Goal: Information Seeking & Learning: Learn about a topic

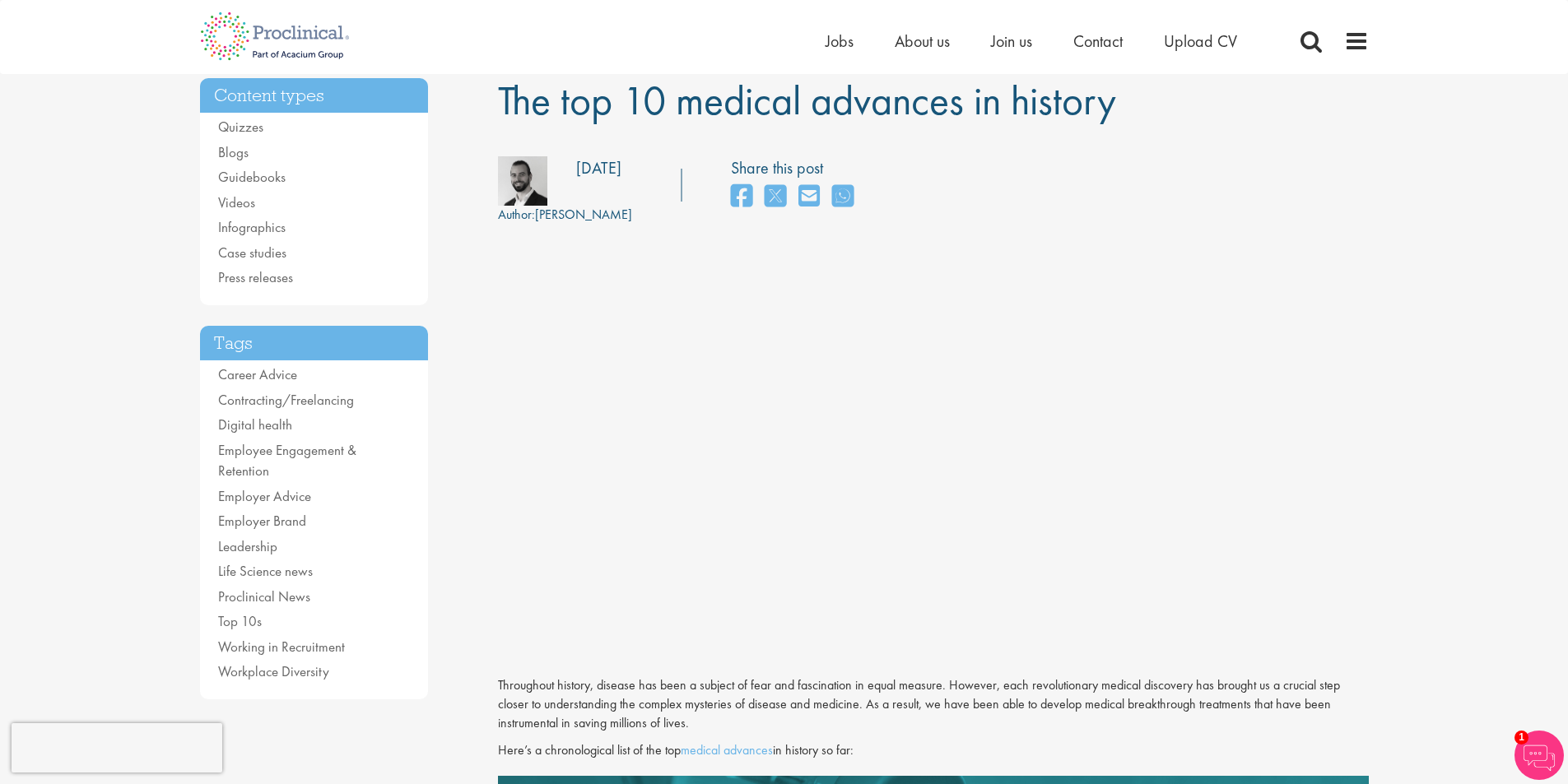
scroll to position [329, 0]
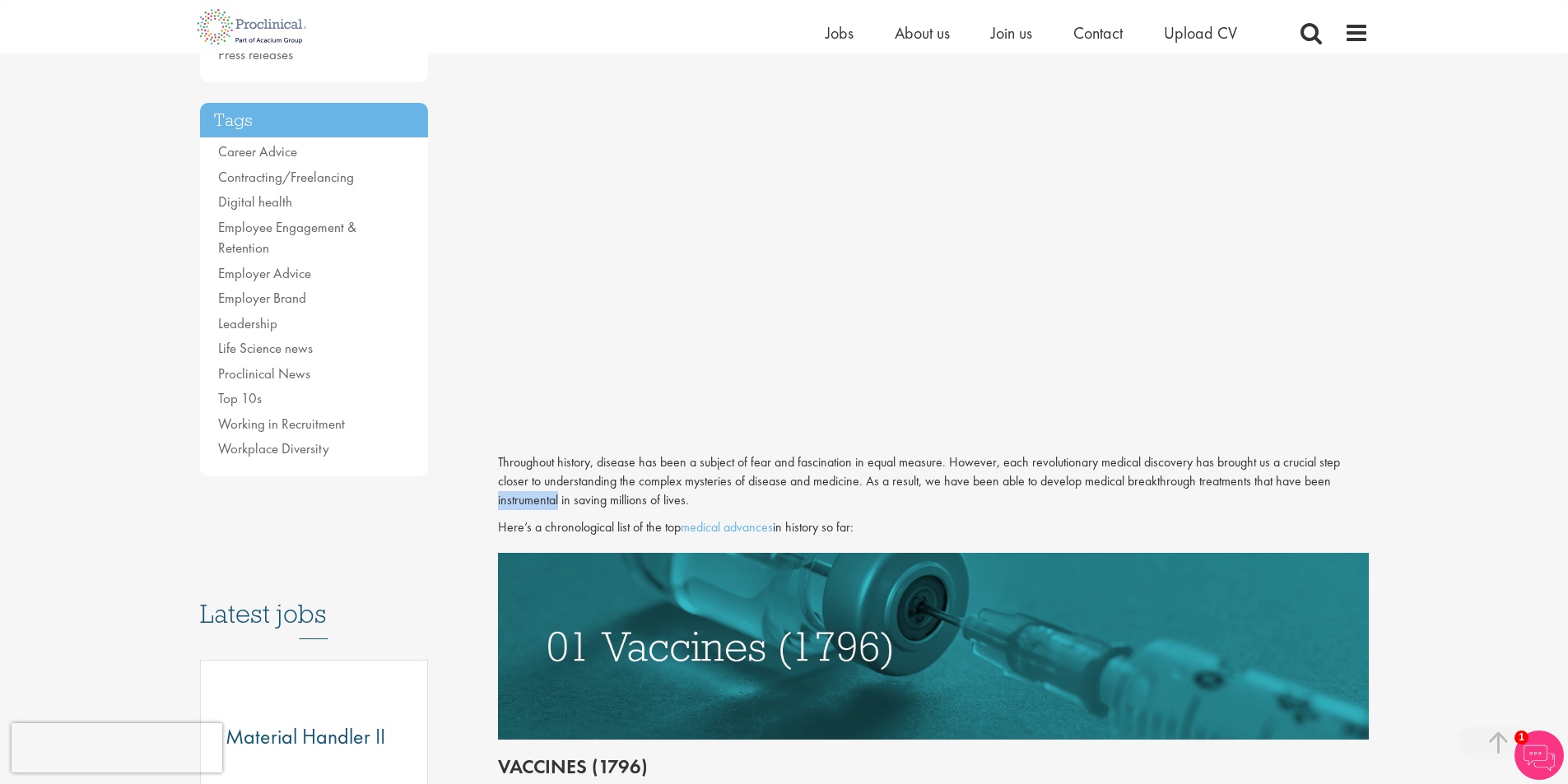
drag, startPoint x: 557, startPoint y: 493, endPoint x: 490, endPoint y: 499, distance: 67.3
copy p "instrumental"
drag, startPoint x: 706, startPoint y: 504, endPoint x: 491, endPoint y: 461, distance: 219.3
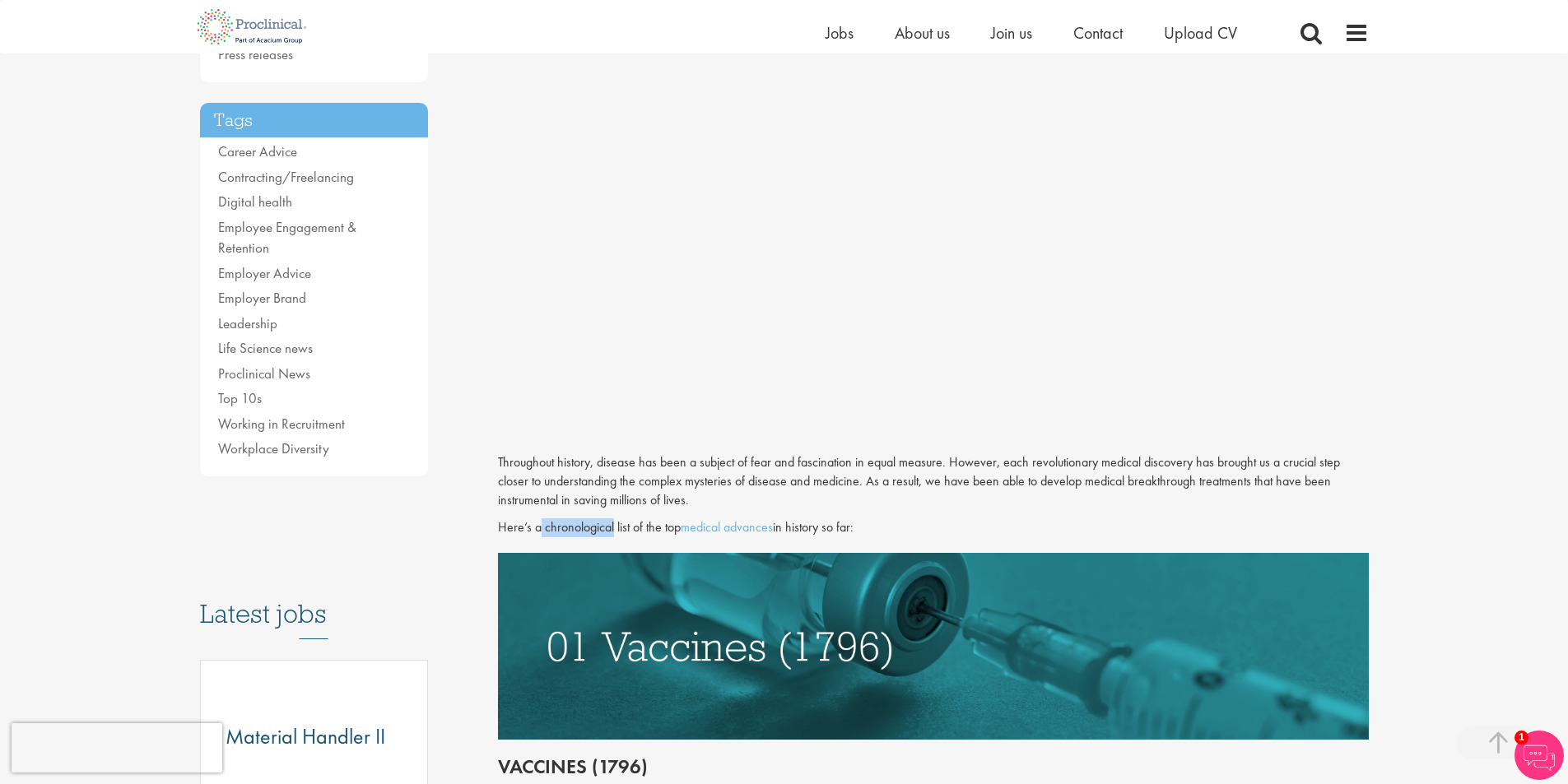
drag, startPoint x: 615, startPoint y: 529, endPoint x: 541, endPoint y: 526, distance: 74.1
click at [541, 526] on p "Here’s a chronological list of the top medical advances in history so far:" at bounding box center [933, 527] width 871 height 19
copy p "chronological"
drag, startPoint x: 892, startPoint y: 535, endPoint x: 494, endPoint y: 460, distance: 405.0
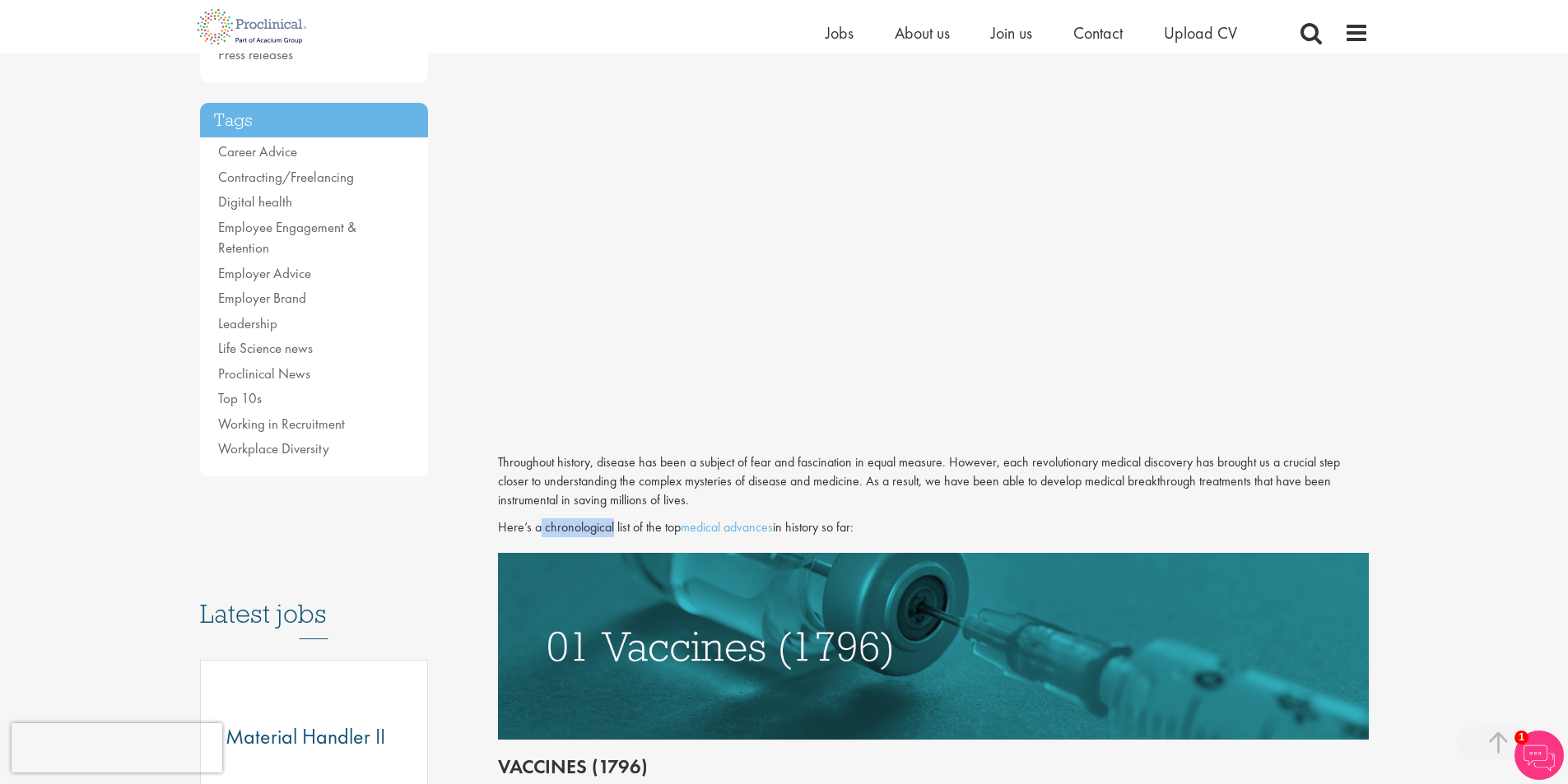
copy div "Throughout history, disease has been a subject of fear and fascination in equal…"
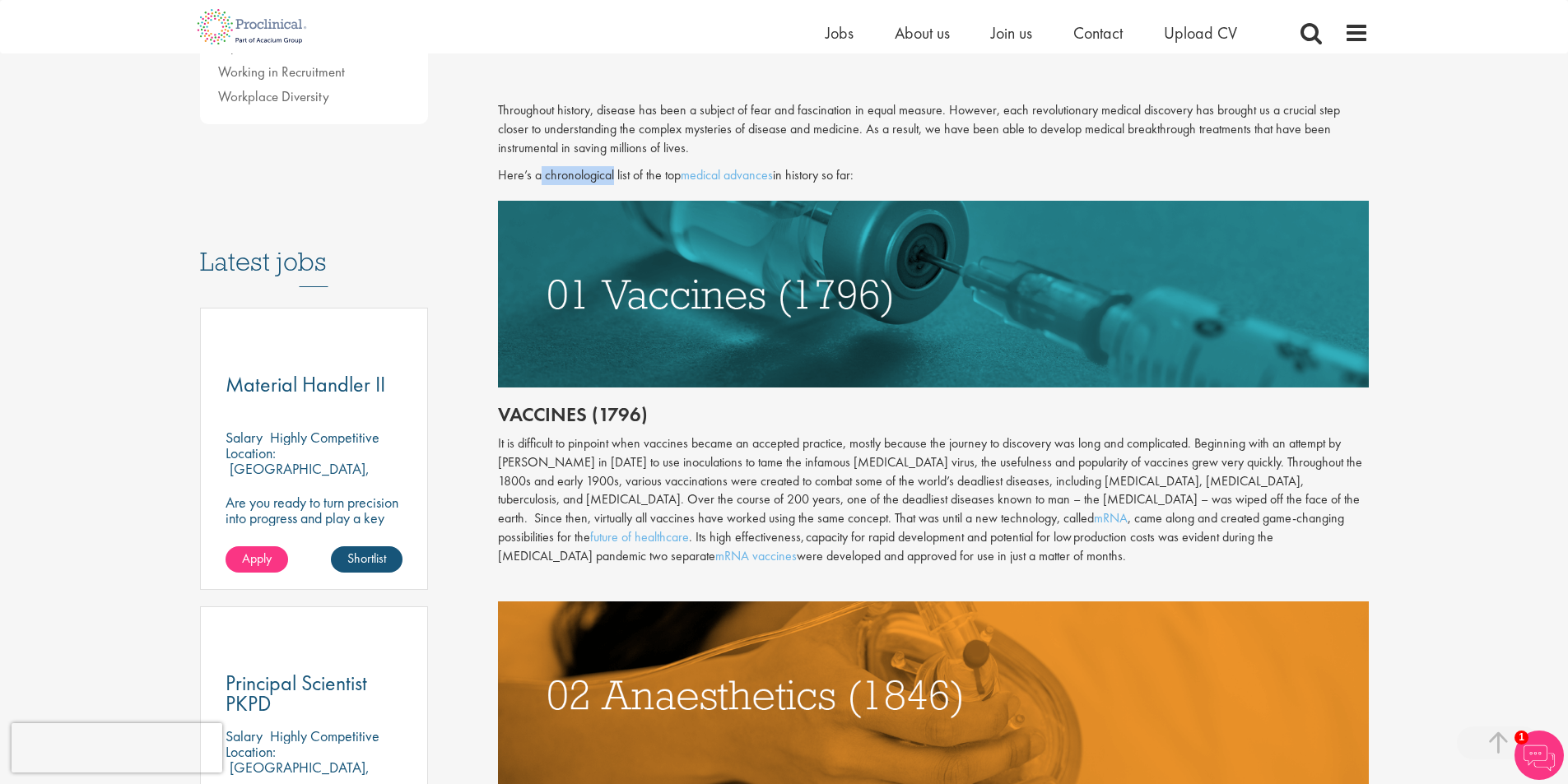
scroll to position [576, 0]
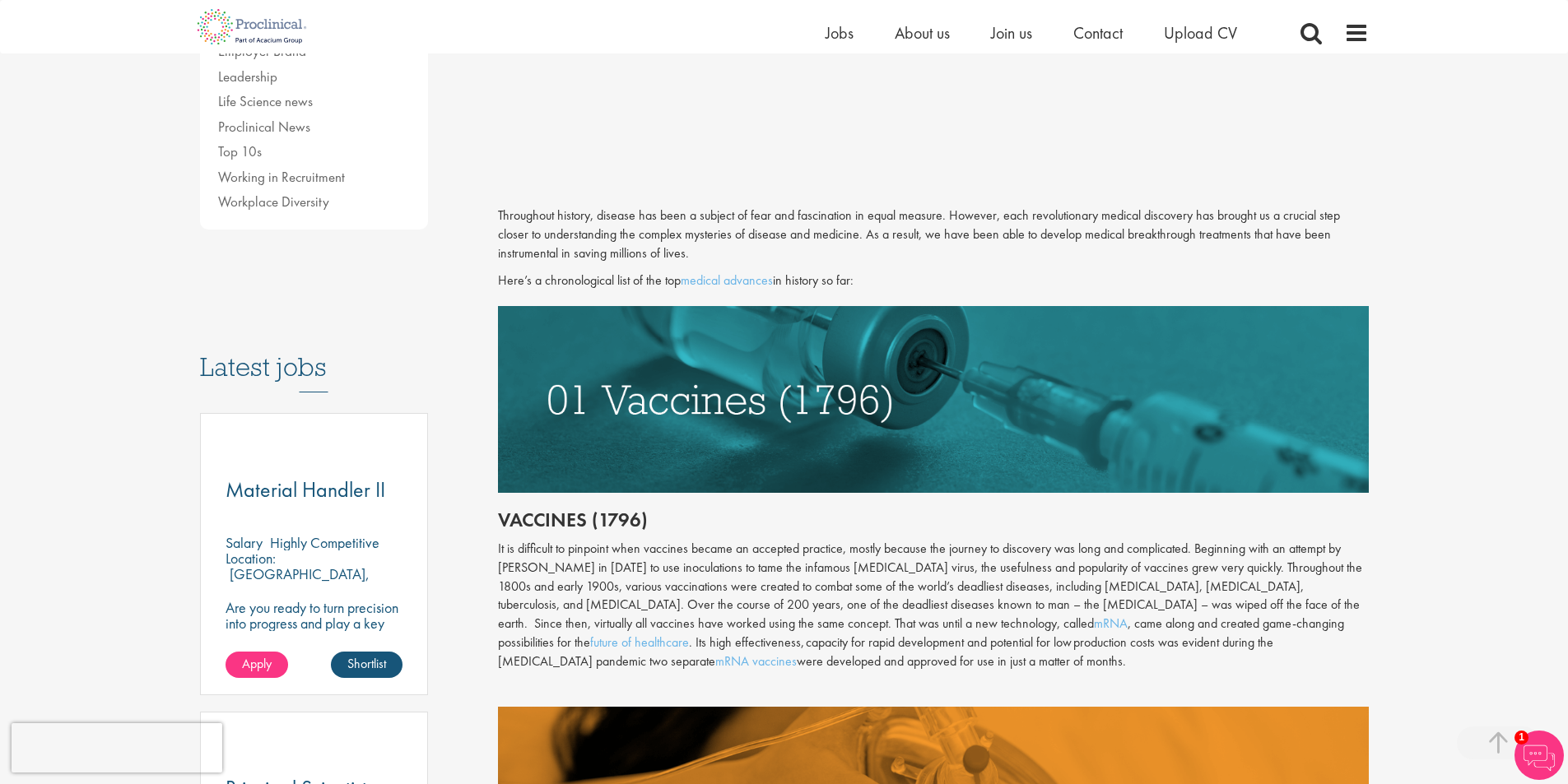
click at [870, 543] on div "It is difficult to pinpoint when vaccines became an accepted practice, mostly b…" at bounding box center [933, 606] width 871 height 132
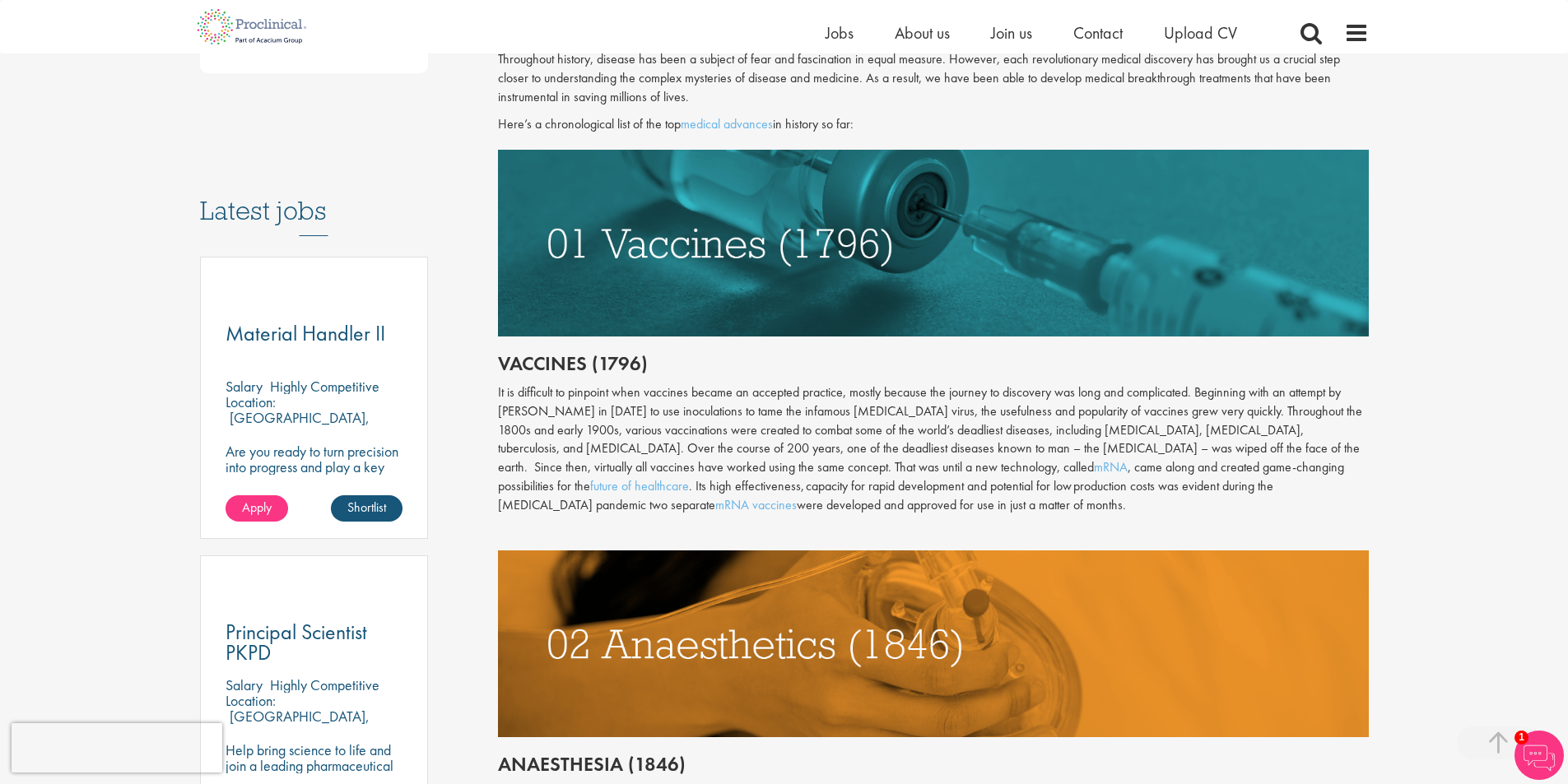
scroll to position [740, 0]
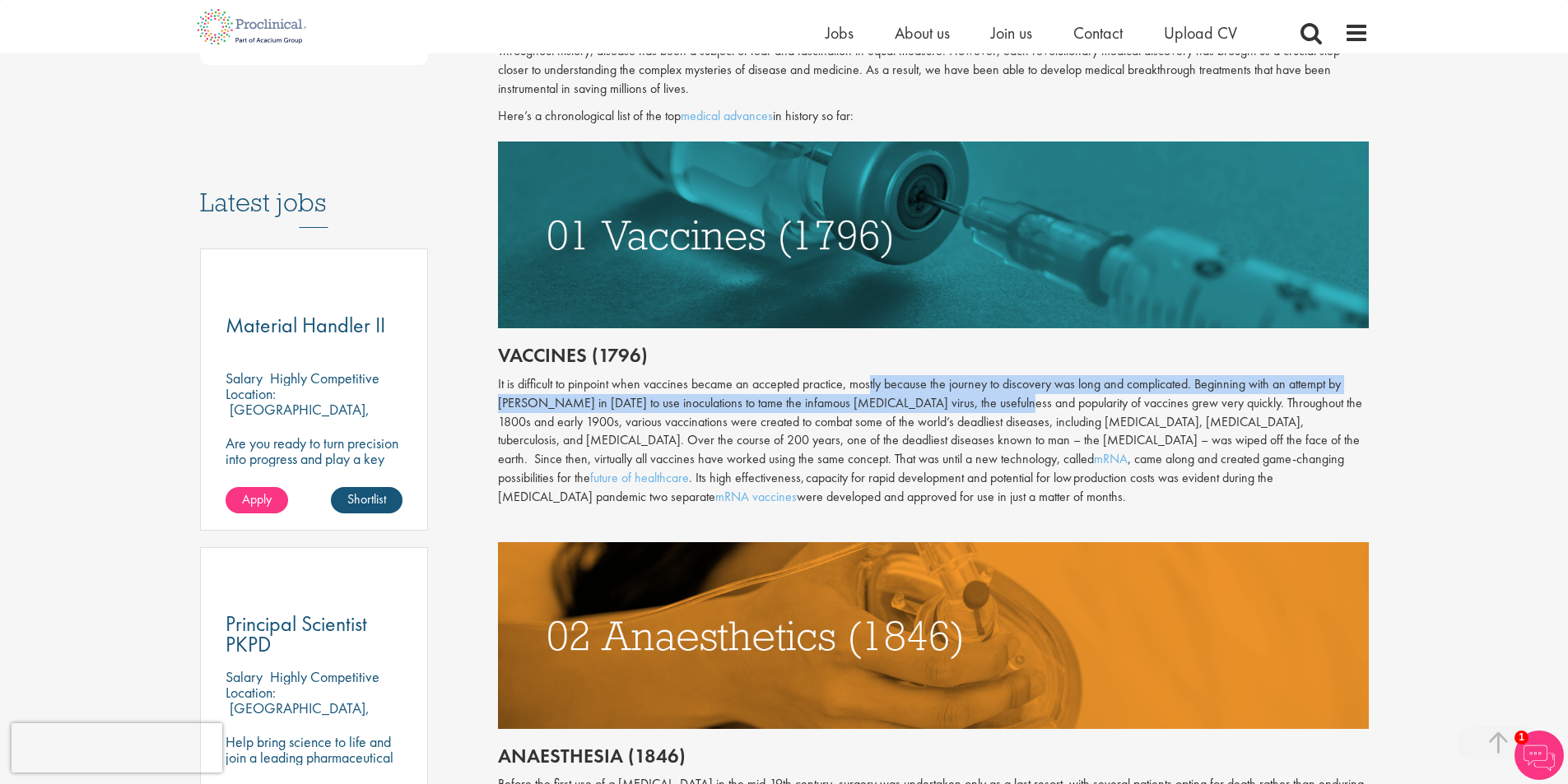
drag, startPoint x: 872, startPoint y: 388, endPoint x: 998, endPoint y: 399, distance: 126.5
click at [998, 399] on div "It is difficult to pinpoint when vaccines became an accepted practice, mostly b…" at bounding box center [933, 442] width 871 height 132
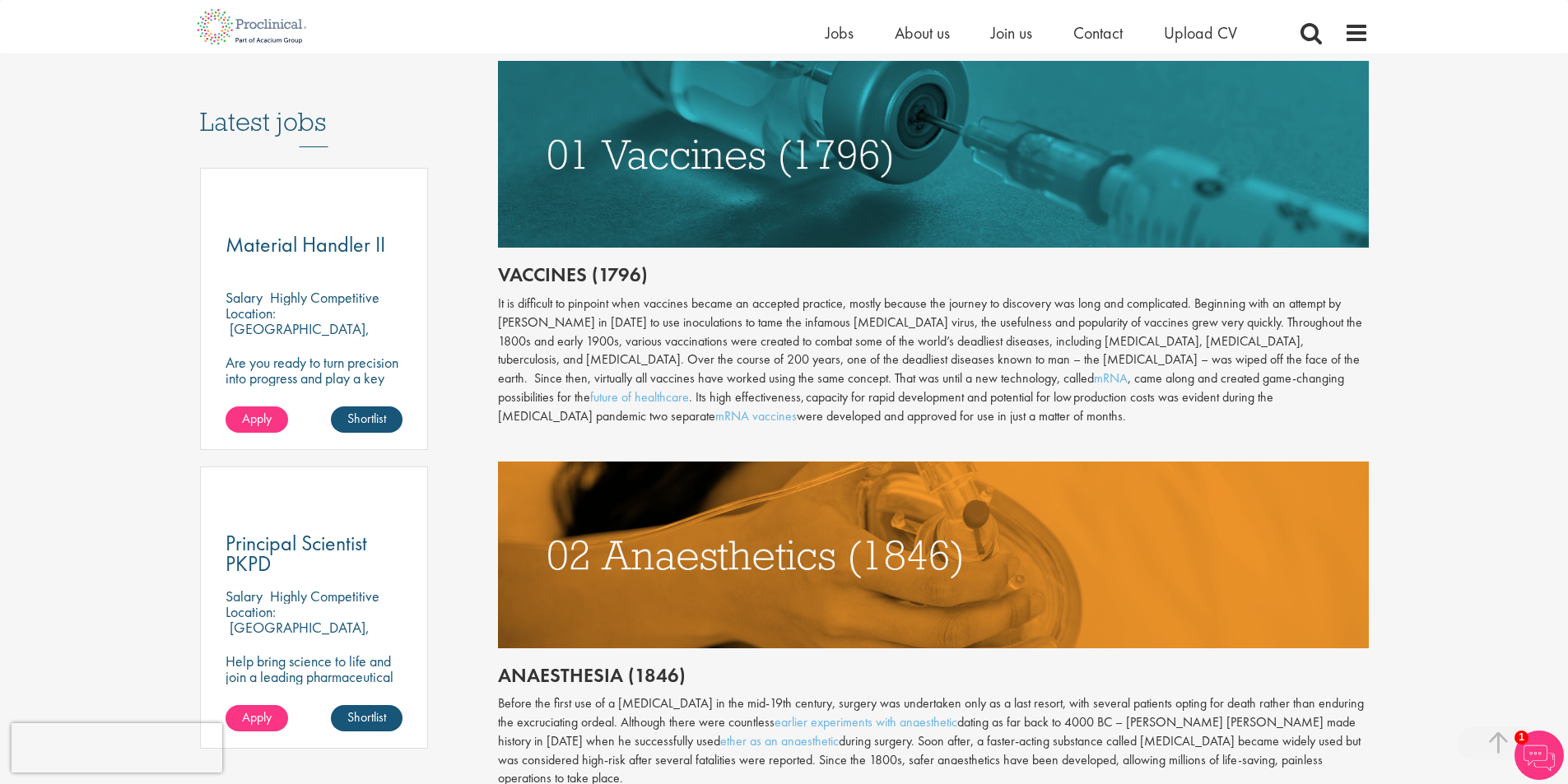
scroll to position [823, 0]
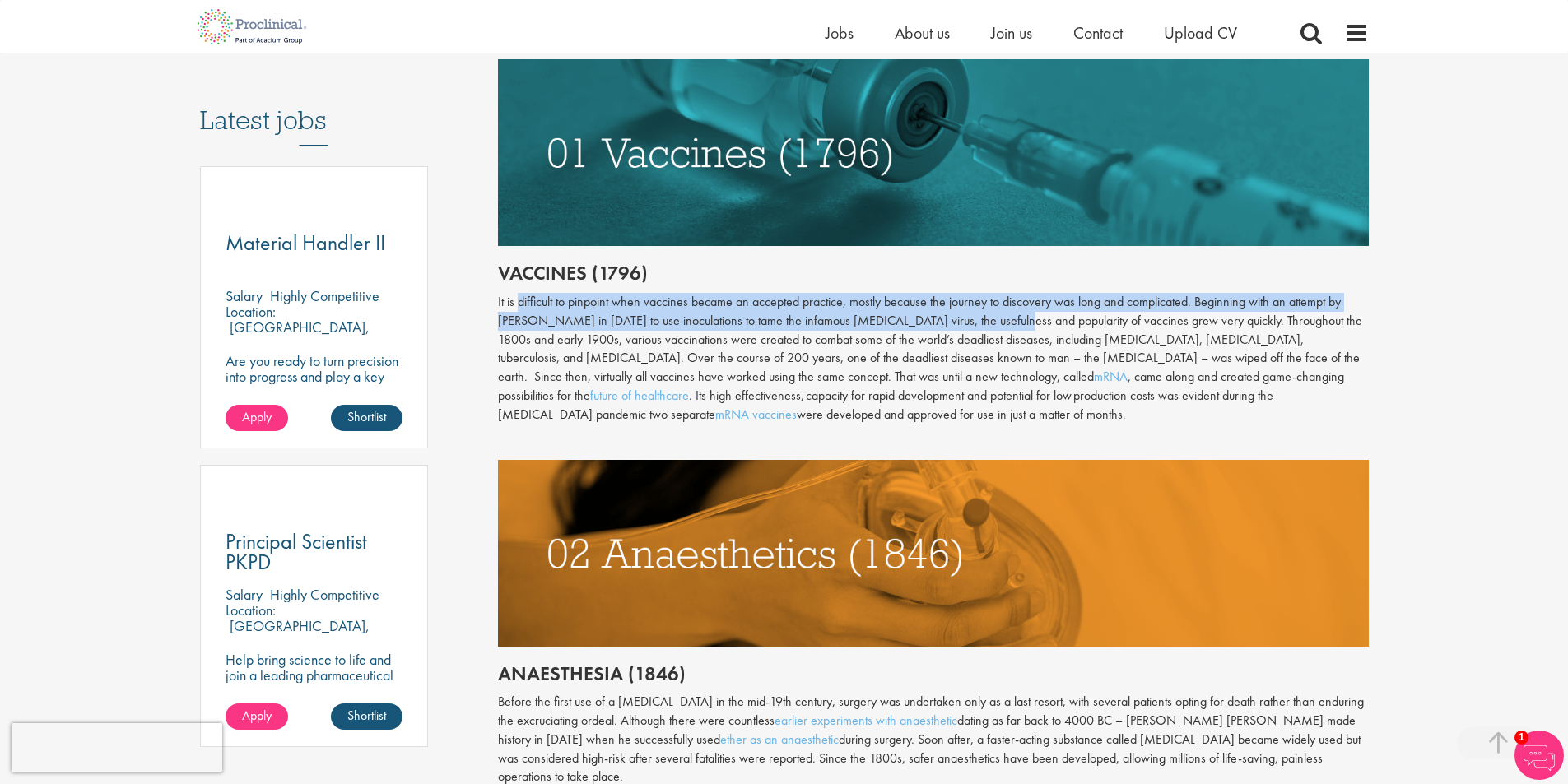
drag, startPoint x: 519, startPoint y: 298, endPoint x: 1001, endPoint y: 315, distance: 482.3
click at [1001, 315] on div "It is difficult to pinpoint when vaccines became an accepted practice, mostly b…" at bounding box center [933, 359] width 871 height 132
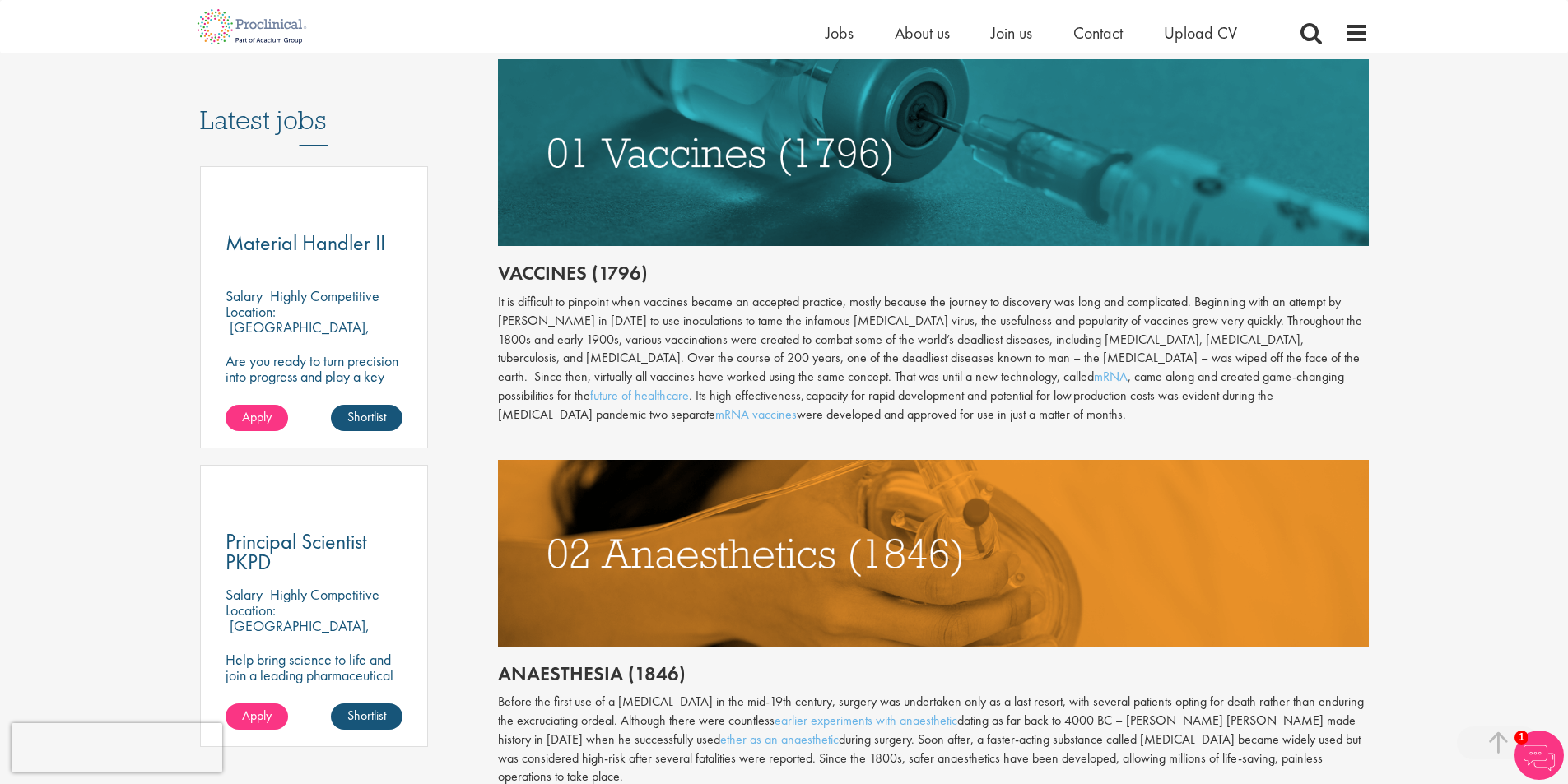
click at [994, 334] on div "It is difficult to pinpoint when vaccines became an accepted practice, mostly b…" at bounding box center [933, 359] width 871 height 132
drag, startPoint x: 1225, startPoint y: 299, endPoint x: 1283, endPoint y: 305, distance: 58.3
click at [1283, 305] on div "It is difficult to pinpoint when vaccines became an accepted practice, mostly b…" at bounding box center [933, 359] width 871 height 132
drag, startPoint x: 1226, startPoint y: 337, endPoint x: 1261, endPoint y: 337, distance: 35.0
click at [1261, 337] on div "It is difficult to pinpoint when vaccines became an accepted practice, mostly b…" at bounding box center [933, 359] width 871 height 132
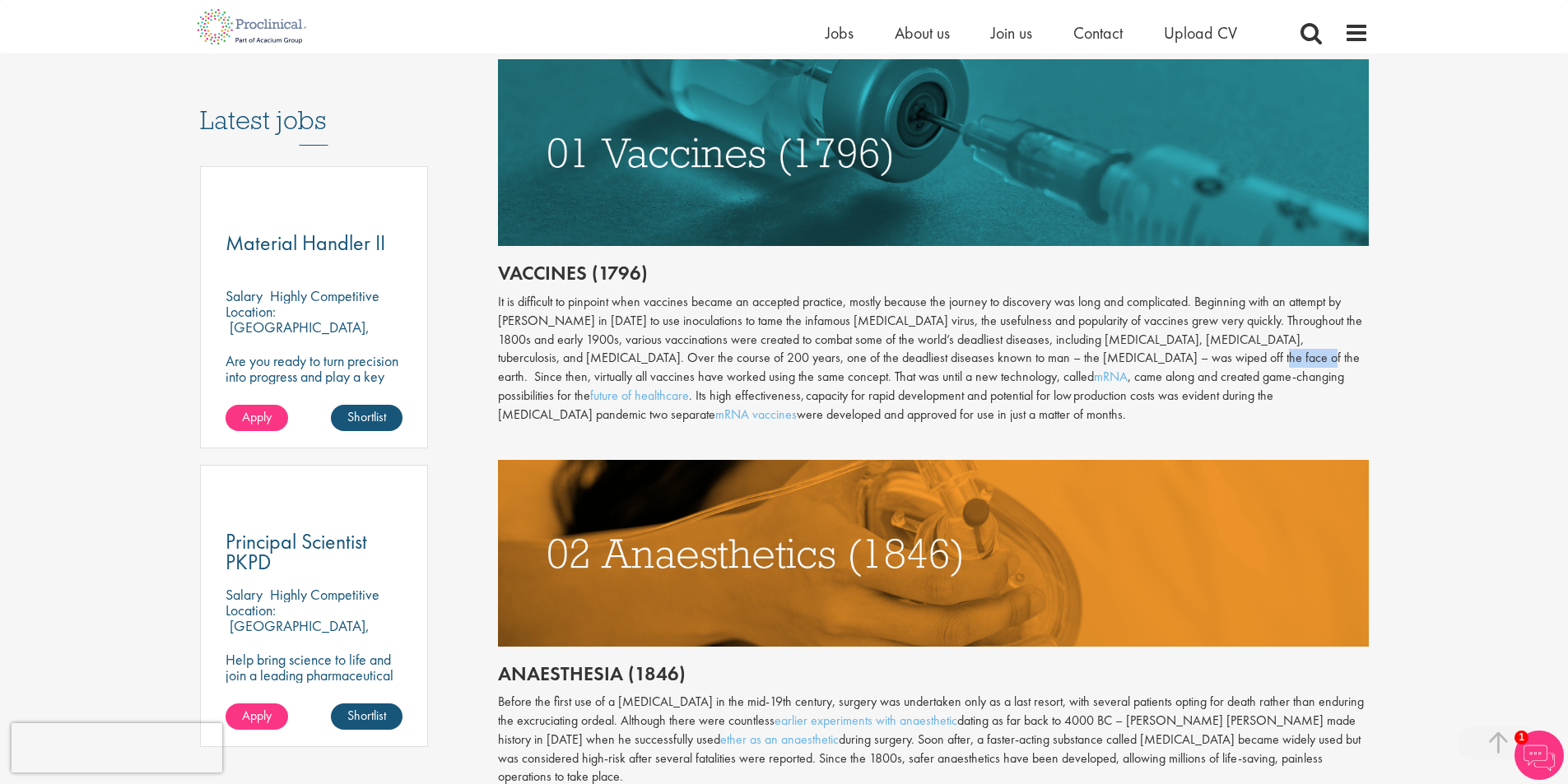
drag, startPoint x: 1113, startPoint y: 359, endPoint x: 1152, endPoint y: 360, distance: 39.0
click at [1152, 360] on div "It is difficult to pinpoint when vaccines became an accepted practice, mostly b…" at bounding box center [933, 359] width 871 height 132
copy div "virtually"
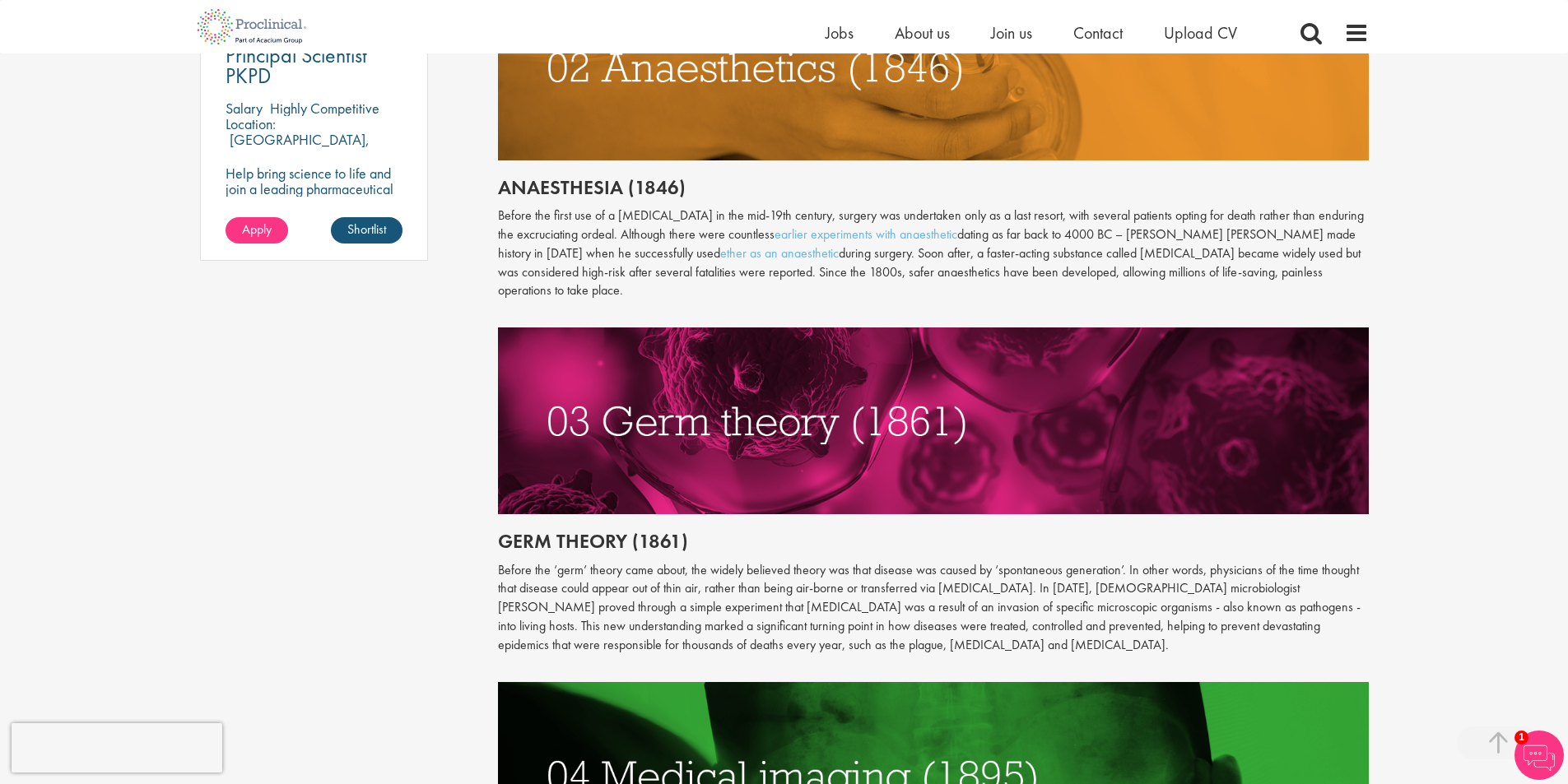
scroll to position [1316, 0]
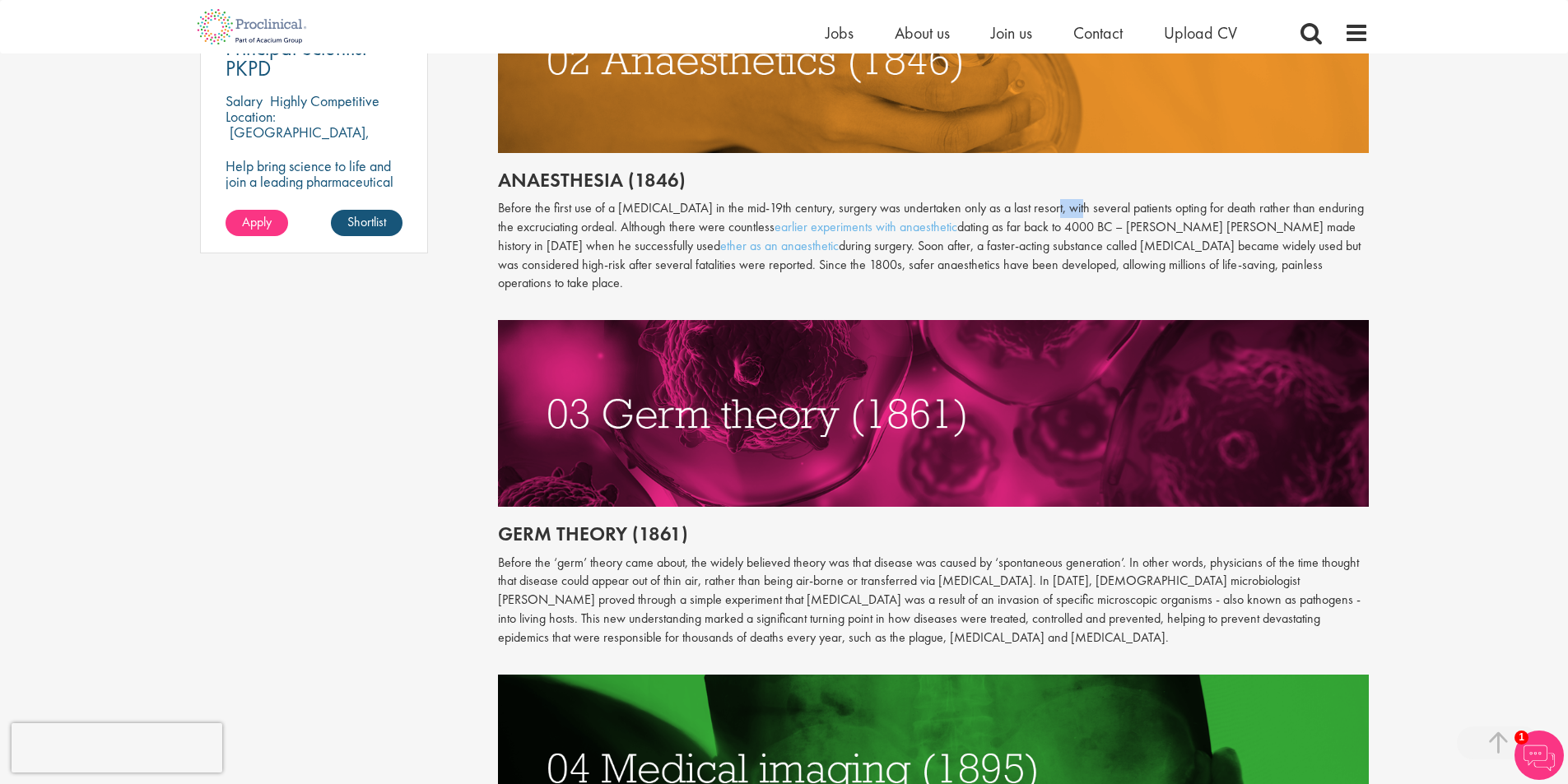
drag, startPoint x: 1037, startPoint y: 208, endPoint x: 1064, endPoint y: 206, distance: 27.1
click at [1064, 206] on p "Before the first use of a [MEDICAL_DATA] in the mid-19th century, surgery was u…" at bounding box center [933, 245] width 871 height 94
copy p "resort"
drag, startPoint x: 1176, startPoint y: 204, endPoint x: 1208, endPoint y: 206, distance: 32.1
click at [1208, 206] on p "Before the first use of a [MEDICAL_DATA] in the mid-19th century, surgery was u…" at bounding box center [933, 245] width 871 height 94
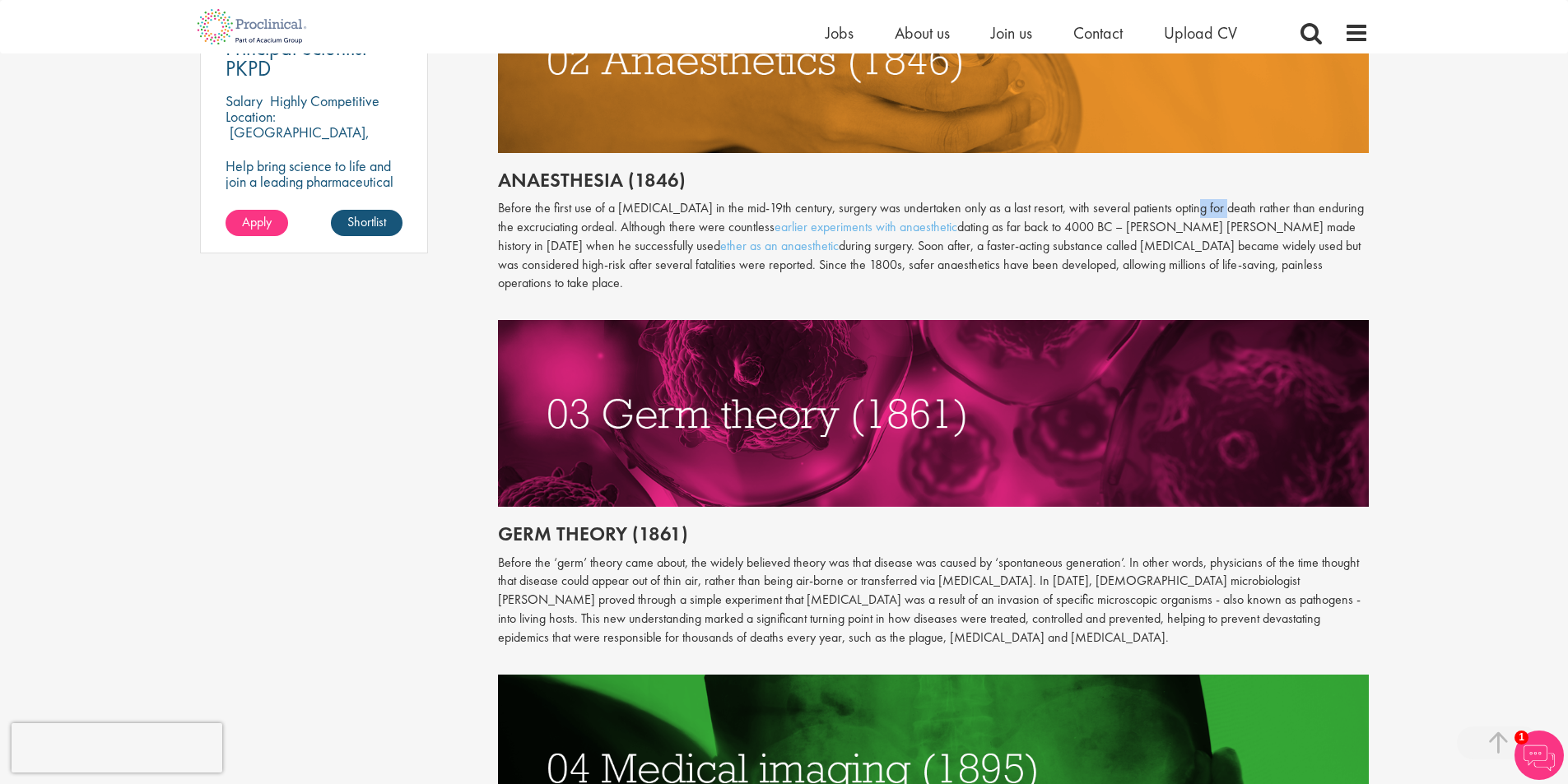
copy p "opting"
drag, startPoint x: 583, startPoint y: 227, endPoint x: 615, endPoint y: 227, distance: 32.0
click at [615, 227] on p "Before the first use of a [MEDICAL_DATA] in the mid-19th century, surgery was u…" at bounding box center [933, 245] width 871 height 94
copy p "ordeal"
drag, startPoint x: 1054, startPoint y: 601, endPoint x: 1111, endPoint y: 597, distance: 57.1
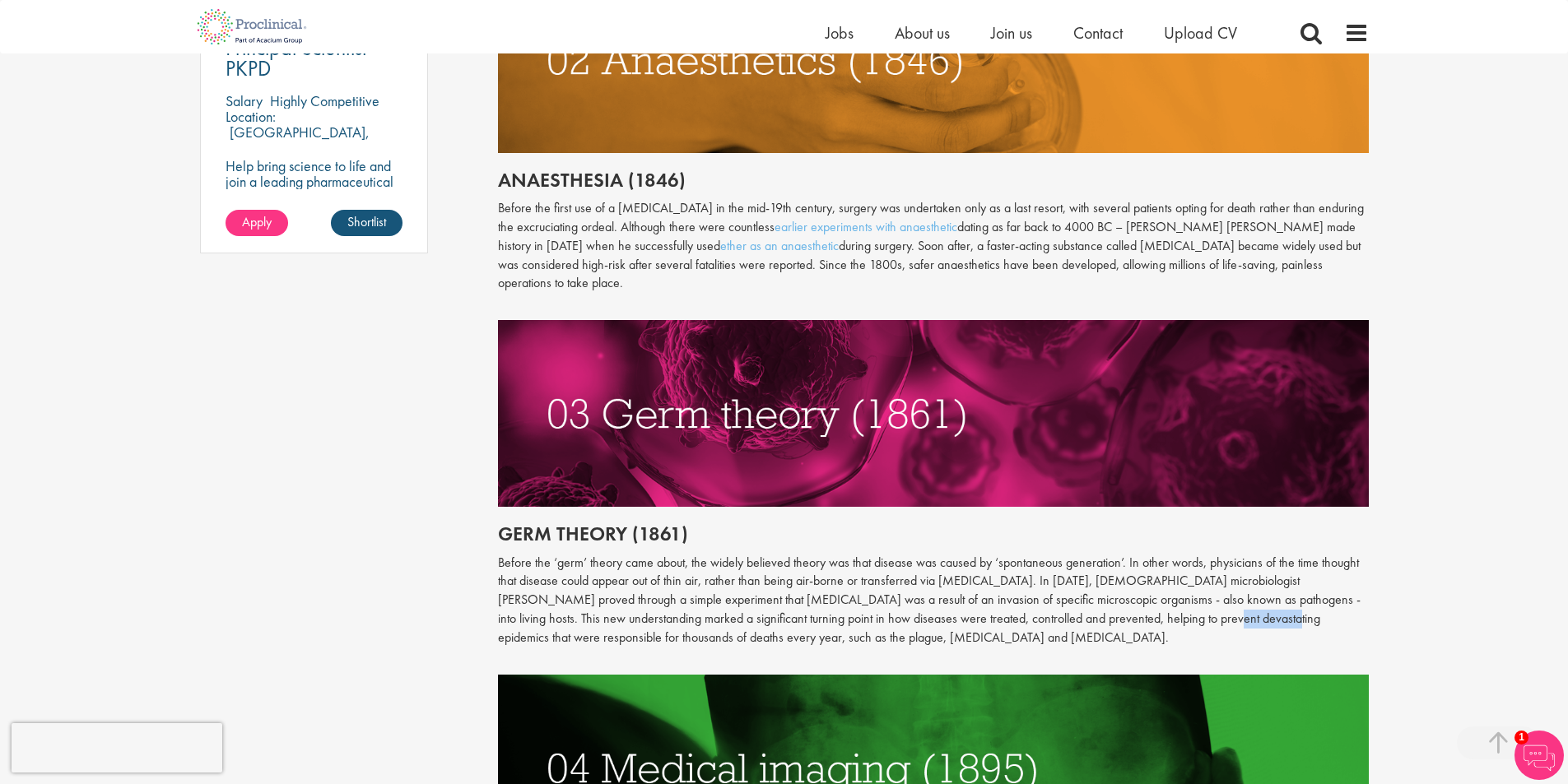
click at [1111, 597] on p "Before the ‘germ’ theory came about, the widely believed theory was that diseas…" at bounding box center [933, 600] width 871 height 94
copy p "devastating"
drag, startPoint x: 659, startPoint y: 621, endPoint x: 690, endPoint y: 620, distance: 31.0
click at [690, 620] on p "Before the ‘germ’ theory came about, the widely believed theory was that diseas…" at bounding box center [933, 600] width 871 height 94
copy p "plague"
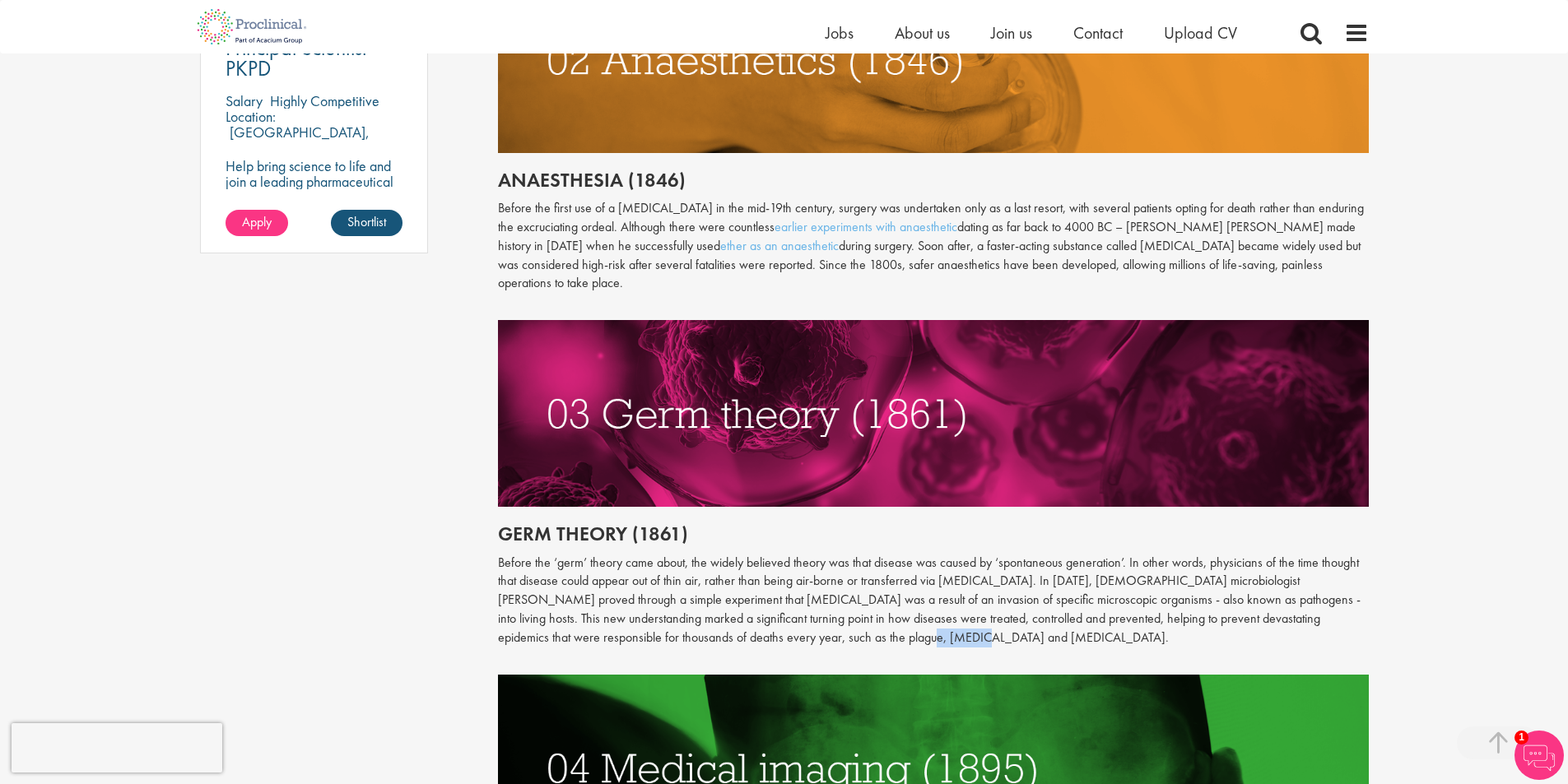
drag, startPoint x: 702, startPoint y: 620, endPoint x: 753, endPoint y: 621, distance: 51.0
click at [753, 621] on p "Before the ‘germ’ theory came about, the widely believed theory was that diseas…" at bounding box center [933, 600] width 871 height 94
click at [722, 619] on p "Before the ‘germ’ theory came about, the widely believed theory was that diseas…" at bounding box center [933, 600] width 871 height 94
drag, startPoint x: 697, startPoint y: 617, endPoint x: 747, endPoint y: 623, distance: 50.4
click at [747, 623] on p "Before the ‘germ’ theory came about, the widely believed theory was that diseas…" at bounding box center [933, 600] width 871 height 94
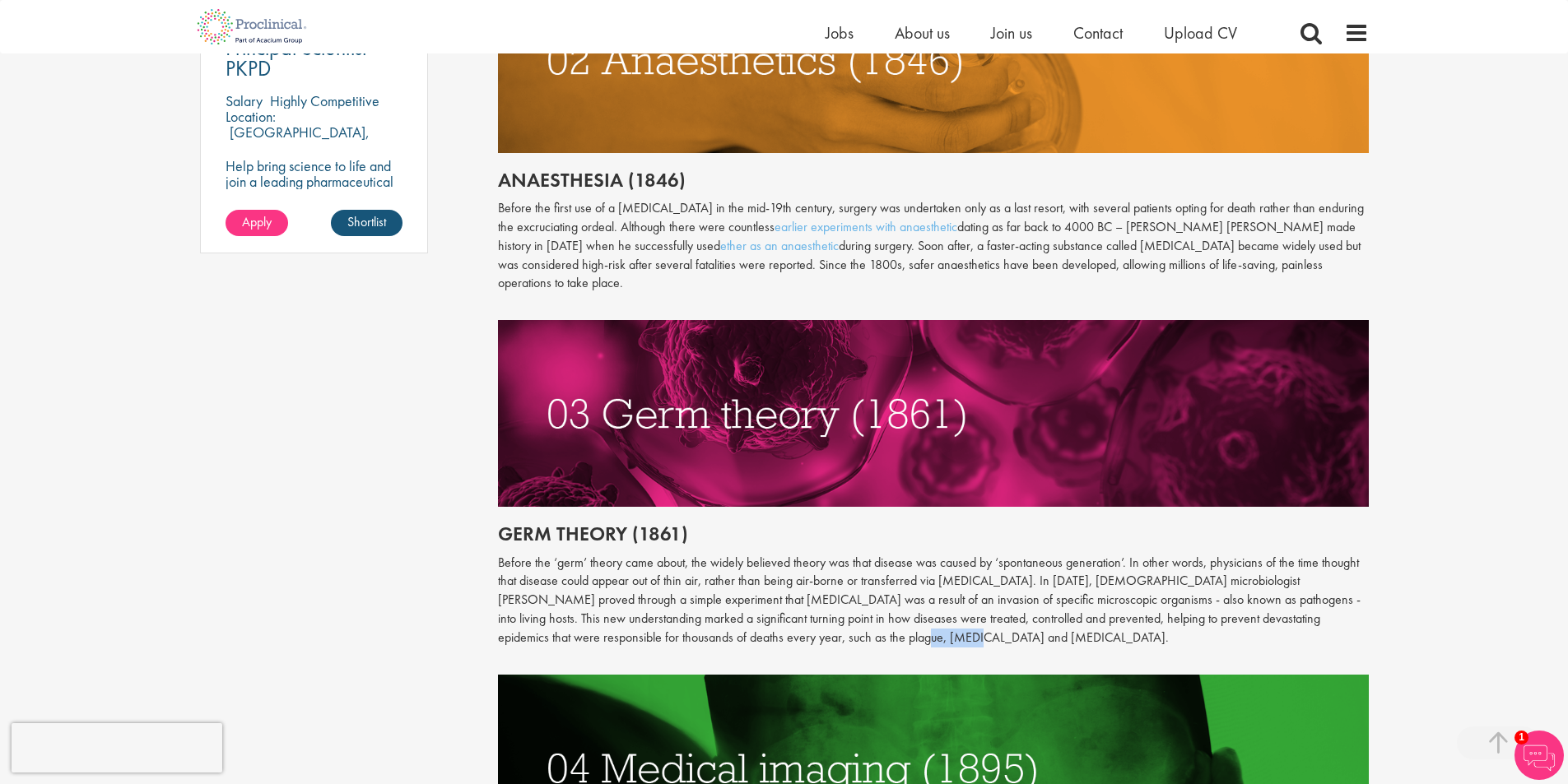
copy p "[MEDICAL_DATA]"
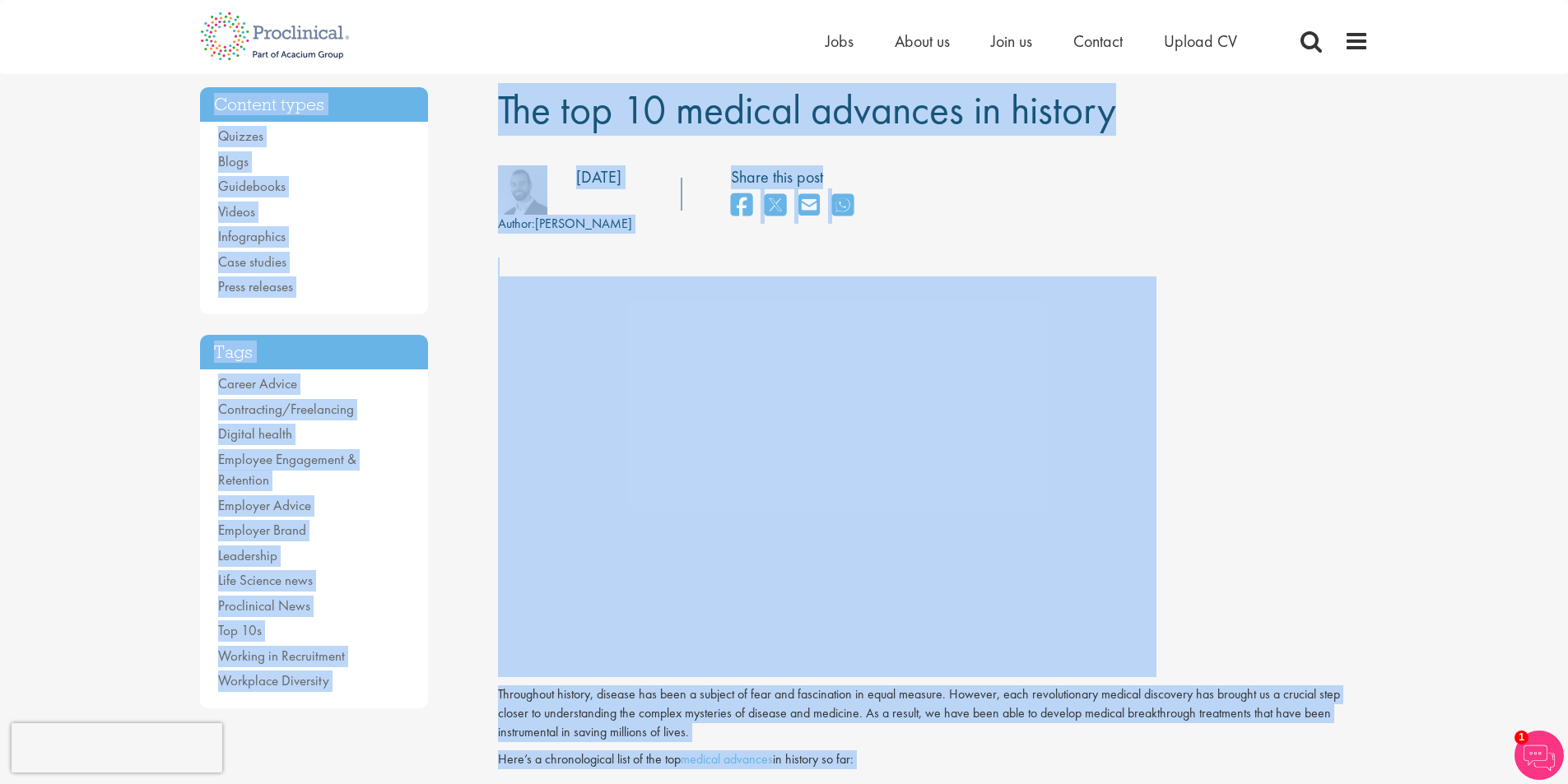
scroll to position [0, 0]
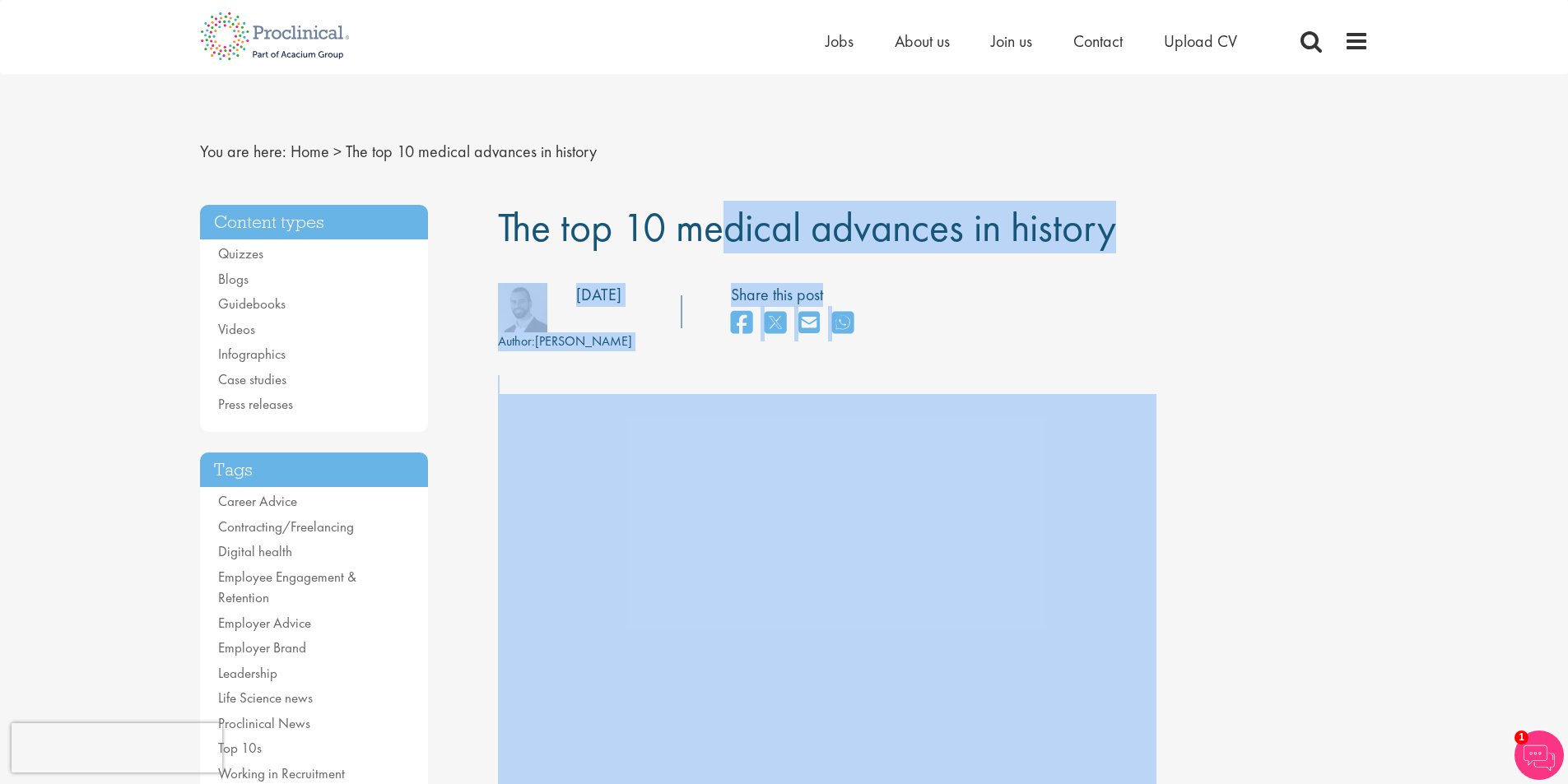
drag, startPoint x: 1052, startPoint y: 486, endPoint x: 486, endPoint y: 220, distance: 625.4
click at [1156, 333] on div "Author: [PERSON_NAME] Posting date: [DATE] Share this post" at bounding box center [933, 317] width 895 height 69
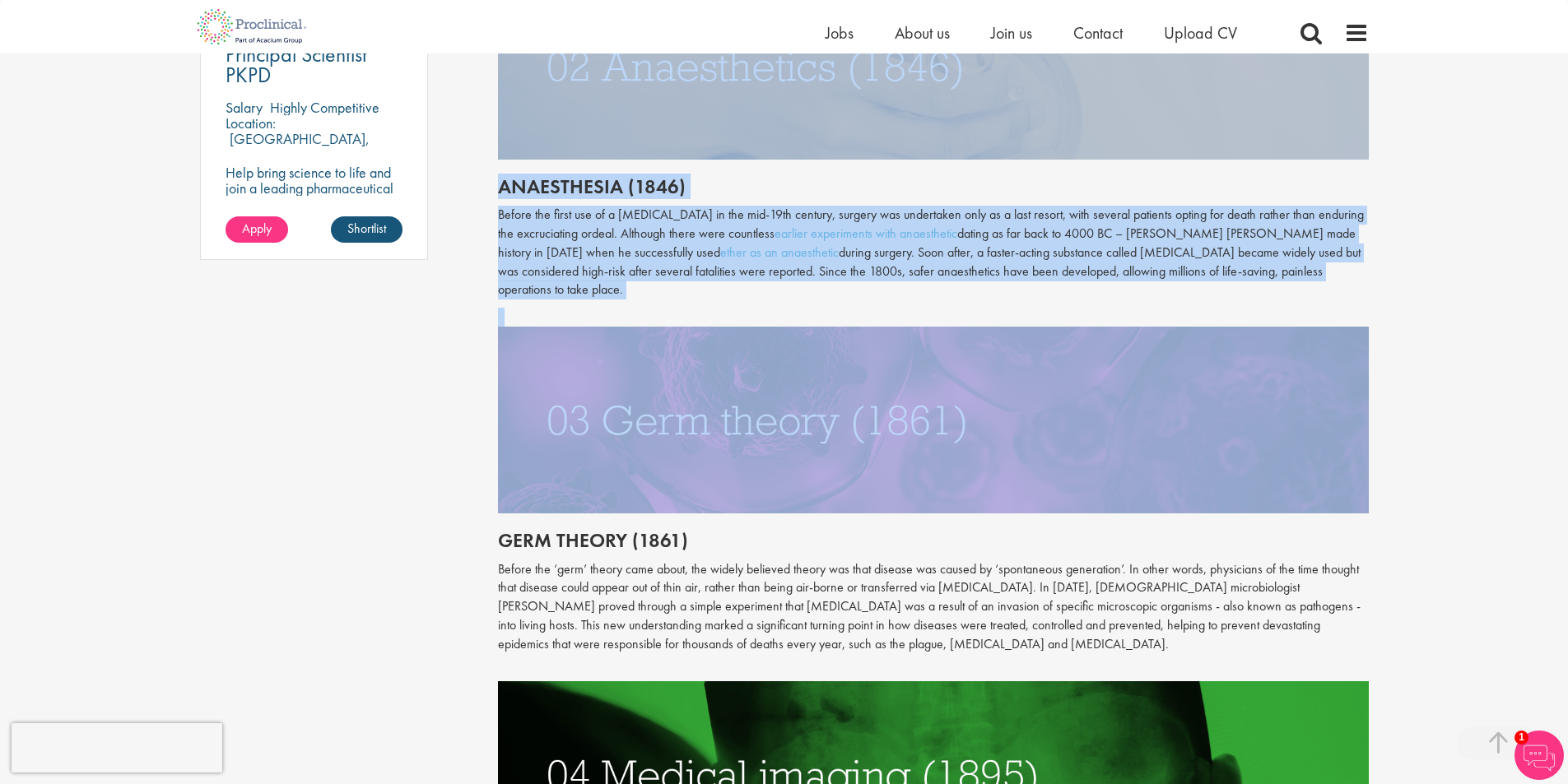
scroll to position [1316, 0]
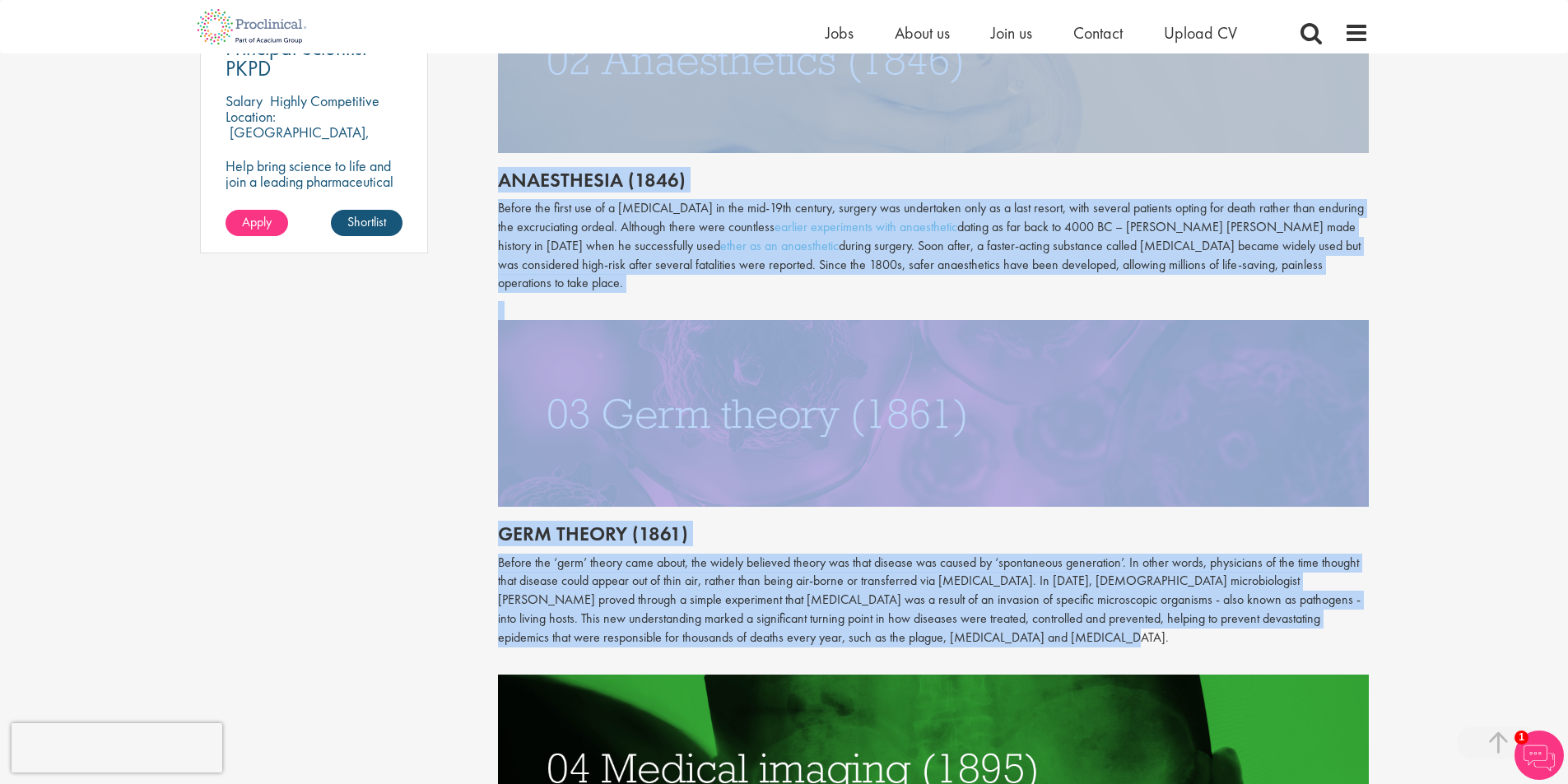
drag, startPoint x: 496, startPoint y: 433, endPoint x: 1204, endPoint y: 626, distance: 733.8
click at [890, 437] on img at bounding box center [933, 413] width 871 height 186
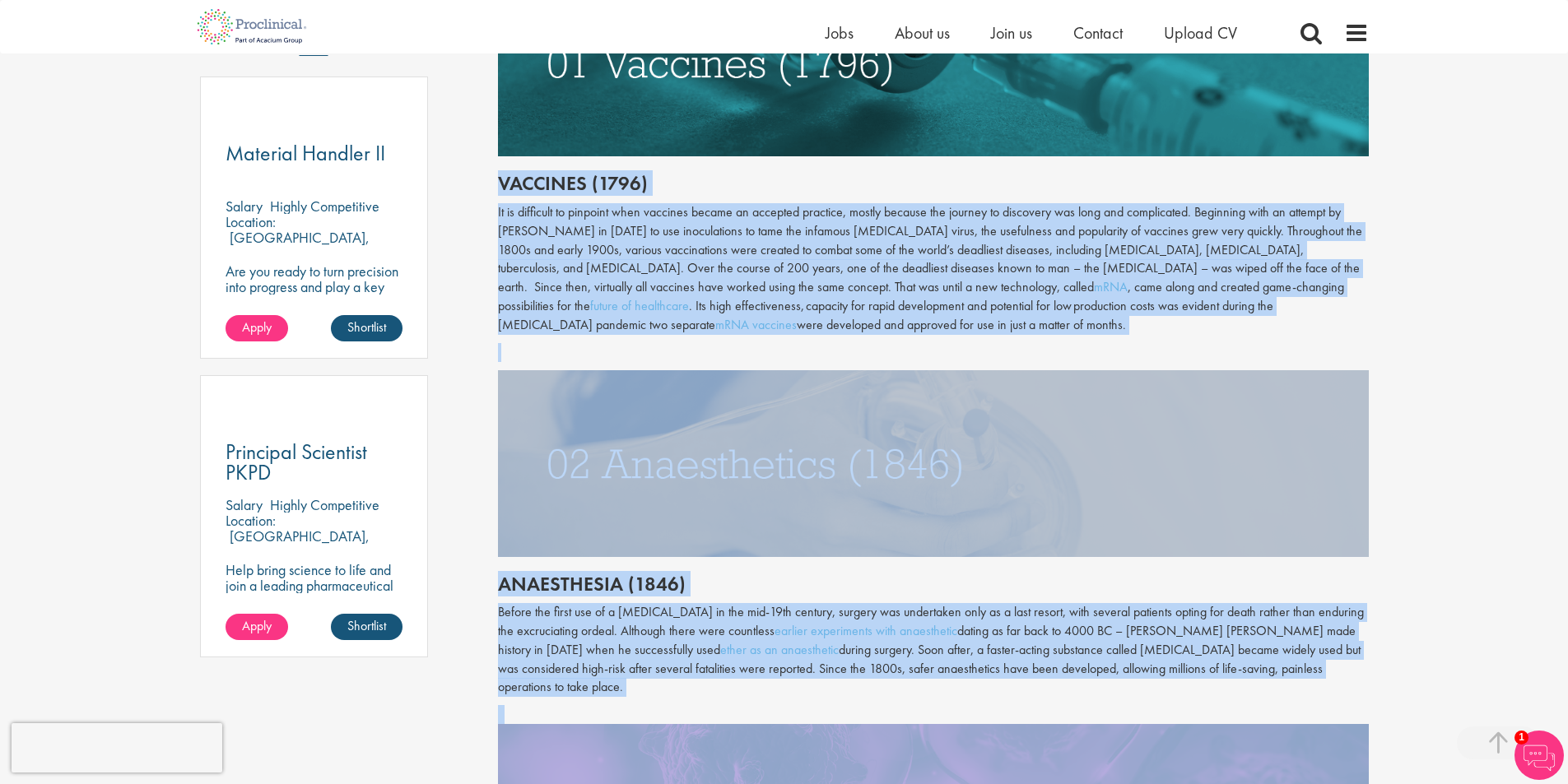
scroll to position [658, 0]
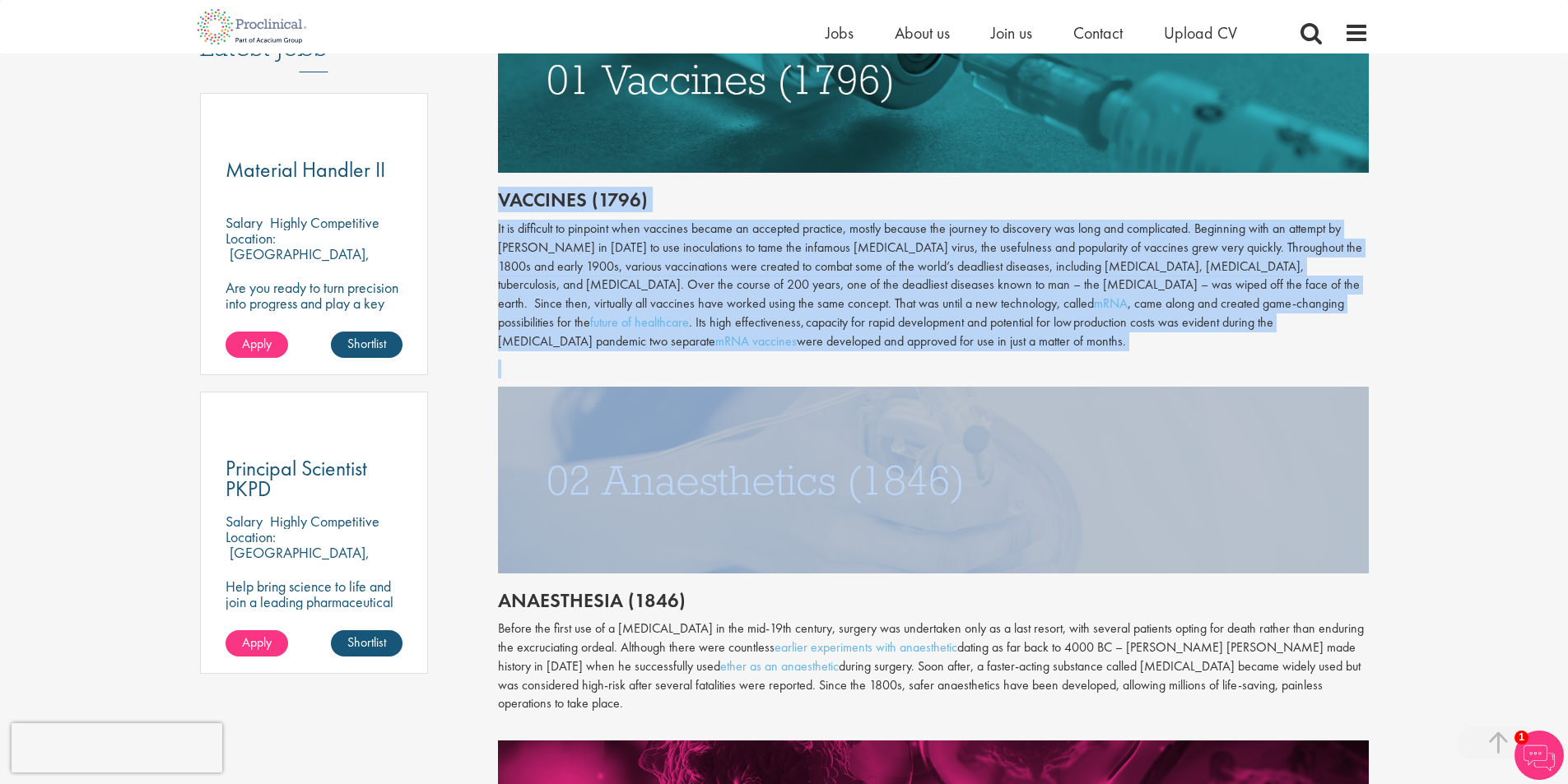
scroll to position [1234, 0]
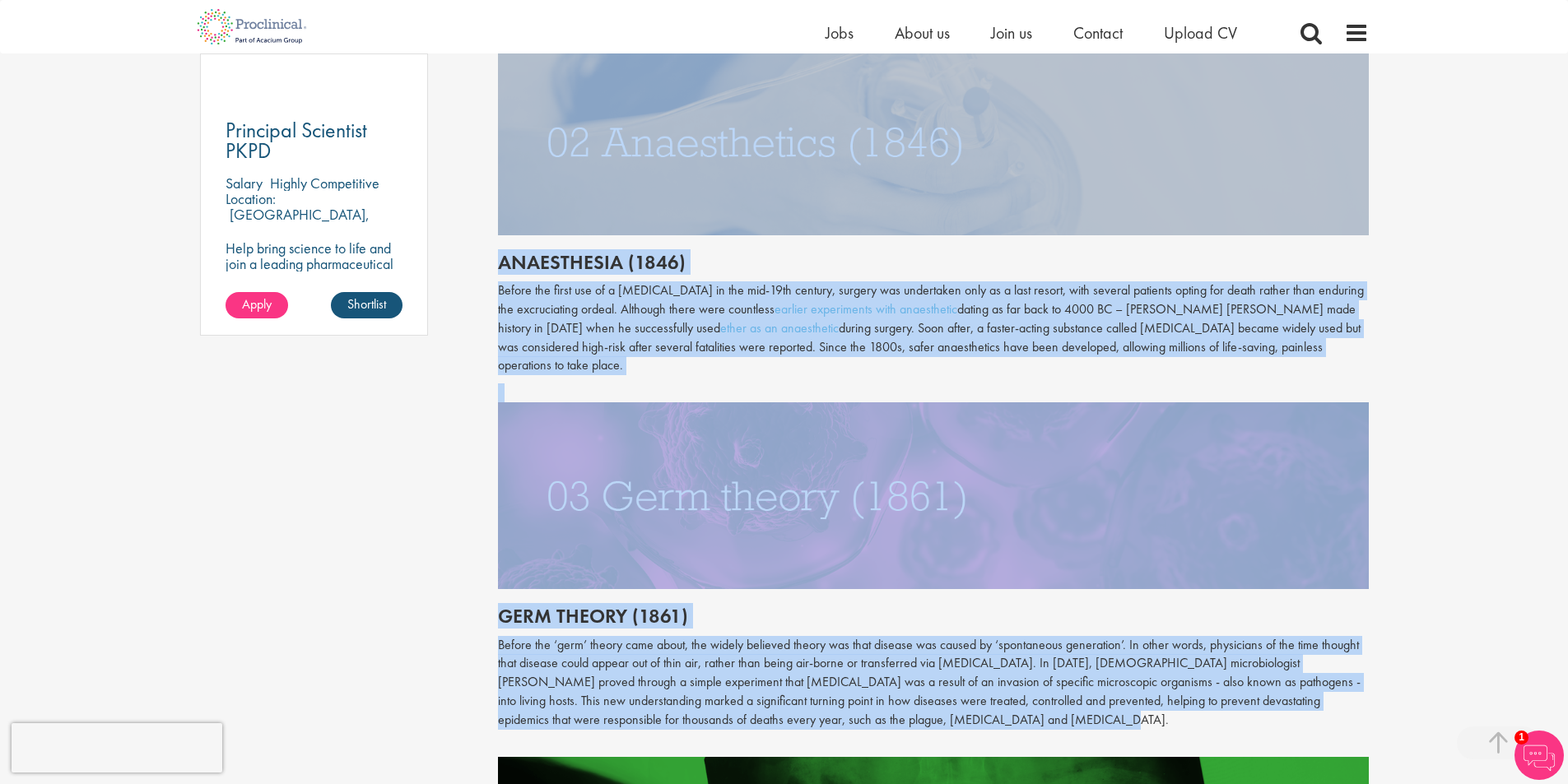
drag, startPoint x: 496, startPoint y: 350, endPoint x: 1082, endPoint y: 710, distance: 687.7
click at [813, 429] on img at bounding box center [933, 495] width 871 height 186
click at [819, 346] on p "Before the first use of a [MEDICAL_DATA] in the mid-19th century, surgery was u…" at bounding box center [933, 328] width 871 height 94
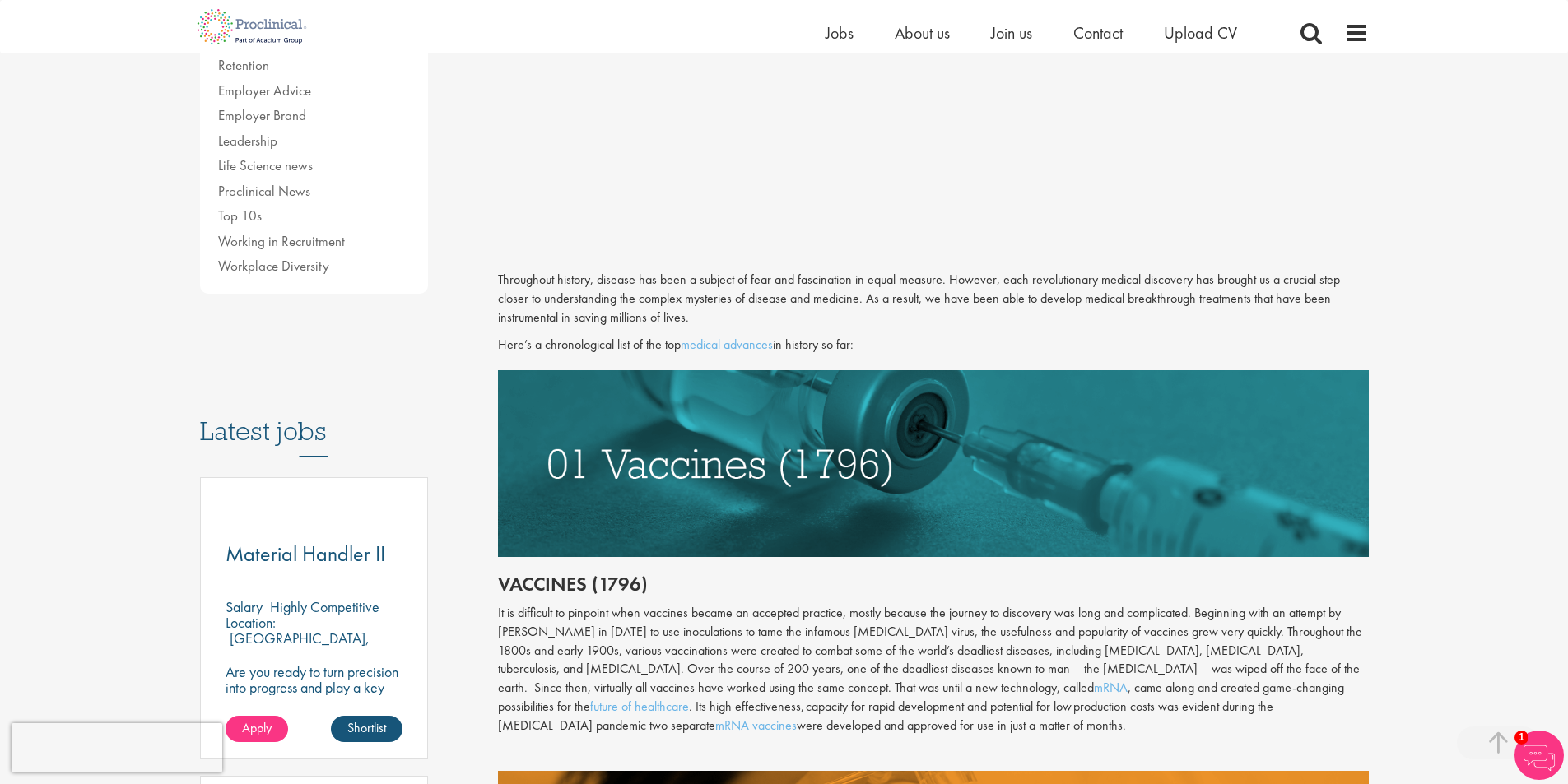
scroll to position [658, 0]
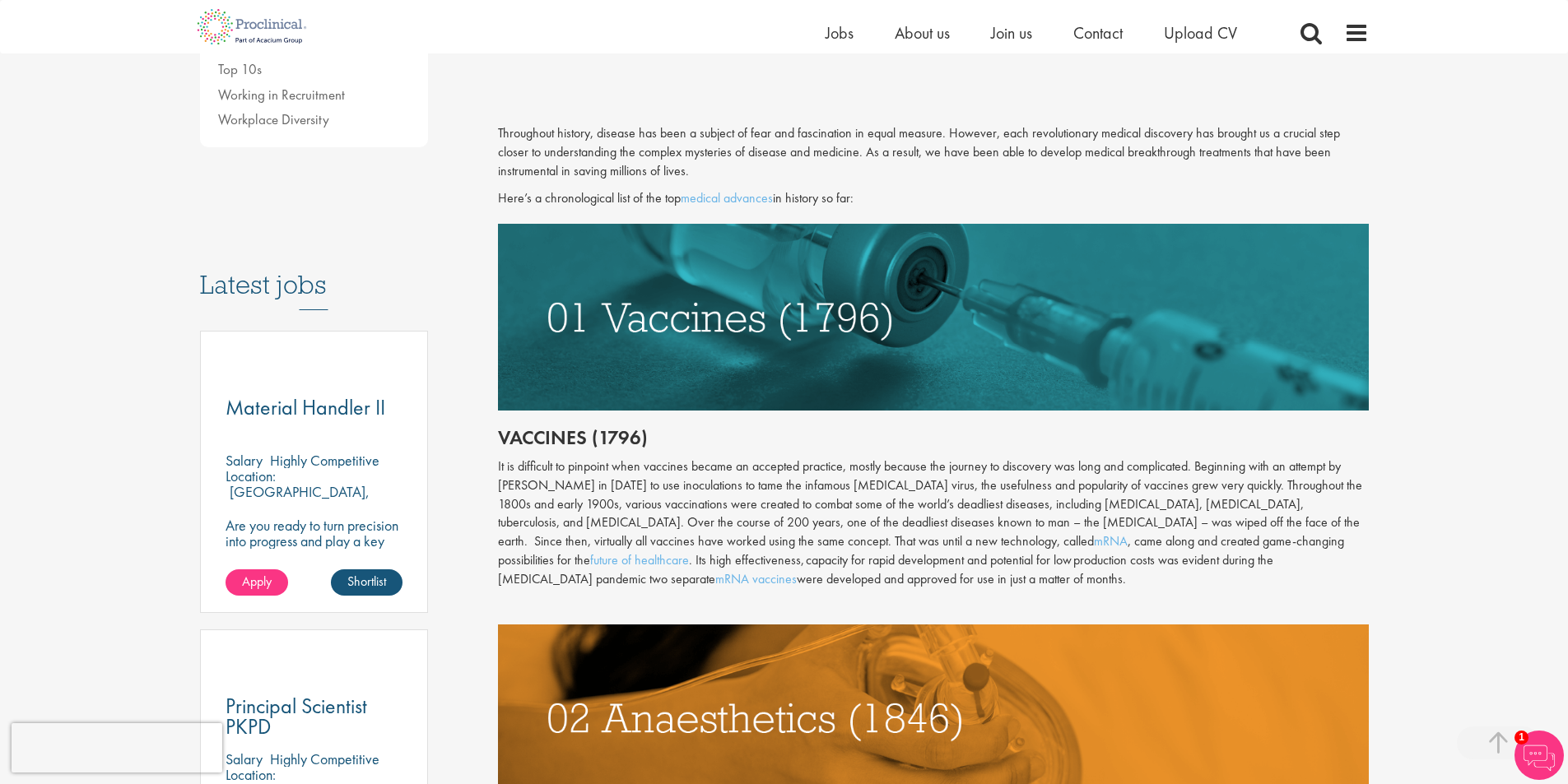
drag, startPoint x: 697, startPoint y: 584, endPoint x: 501, endPoint y: 445, distance: 240.3
